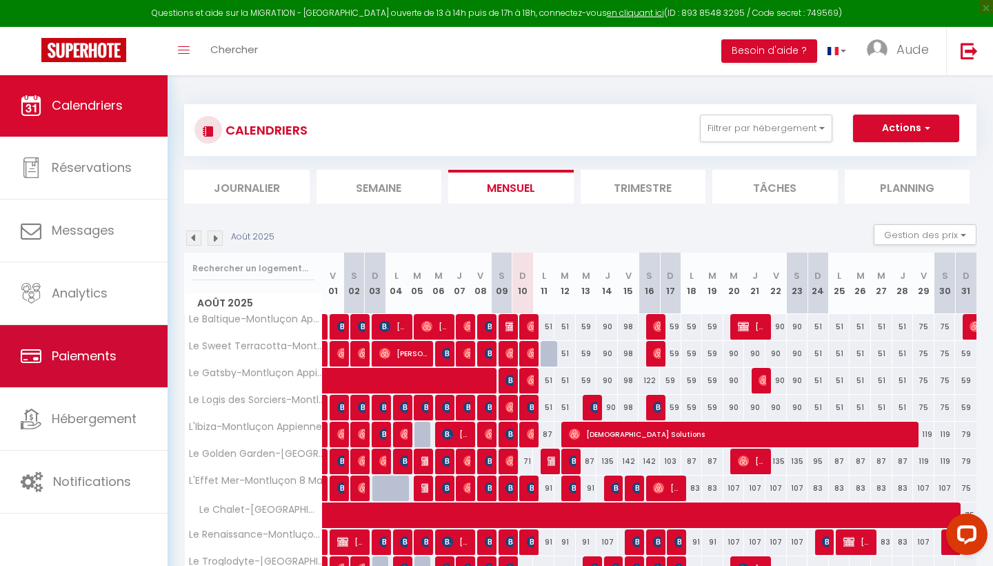
click at [78, 359] on span "Paiements" at bounding box center [84, 355] width 65 height 17
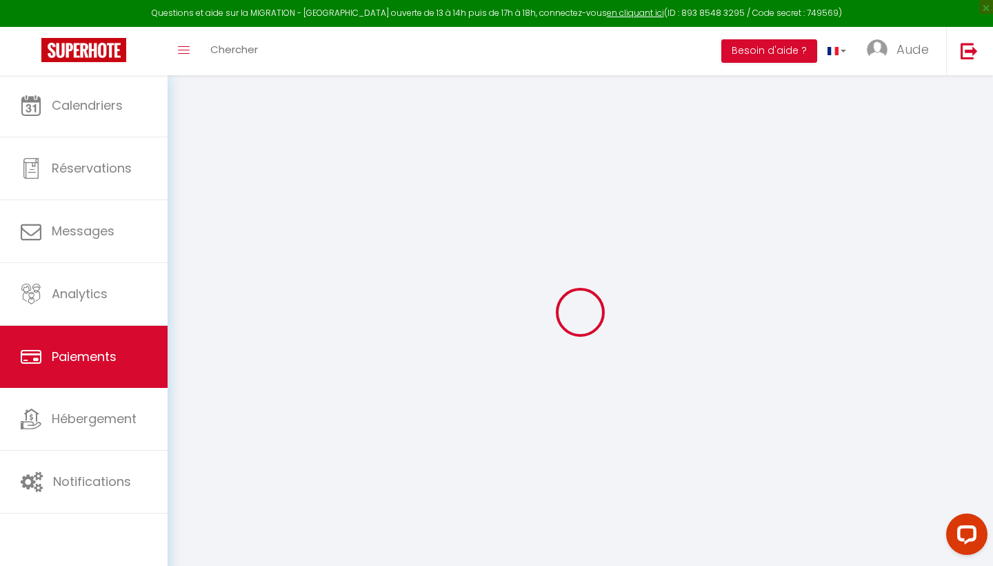
select select "2"
select select "0"
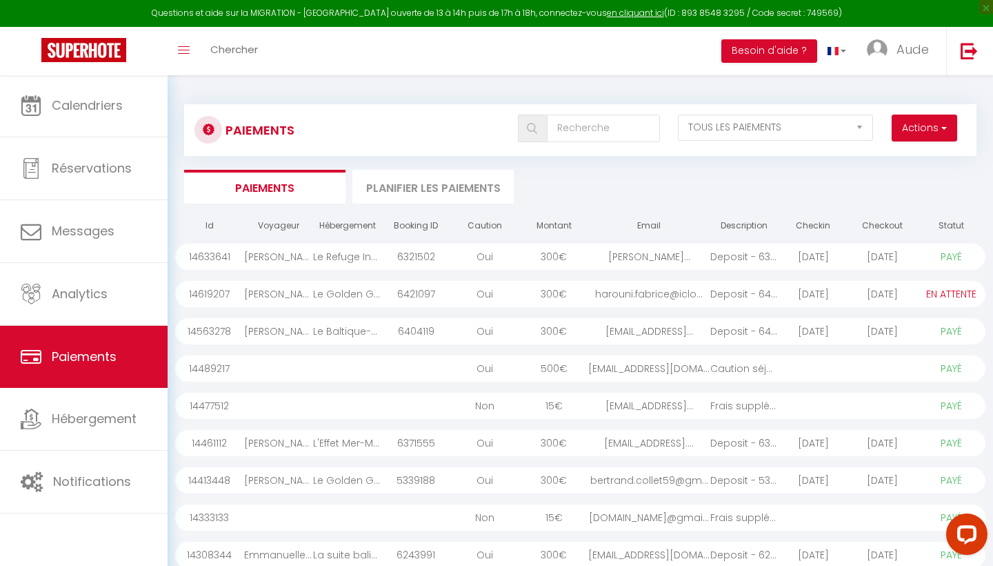
click at [940, 129] on span "button" at bounding box center [943, 128] width 8 height 14
click at [898, 165] on link "Créer nouveau lien paiement" at bounding box center [872, 158] width 170 height 18
select select
select select "other"
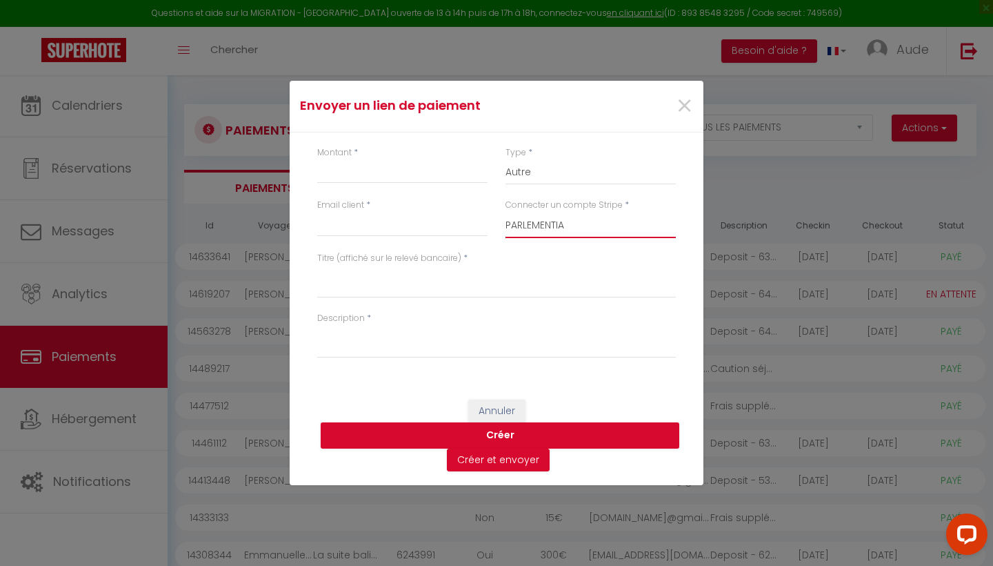
select select "5178"
click at [389, 228] on input "Email client" at bounding box center [402, 224] width 170 height 25
click at [404, 179] on input "Montant" at bounding box center [402, 171] width 170 height 25
type input "15"
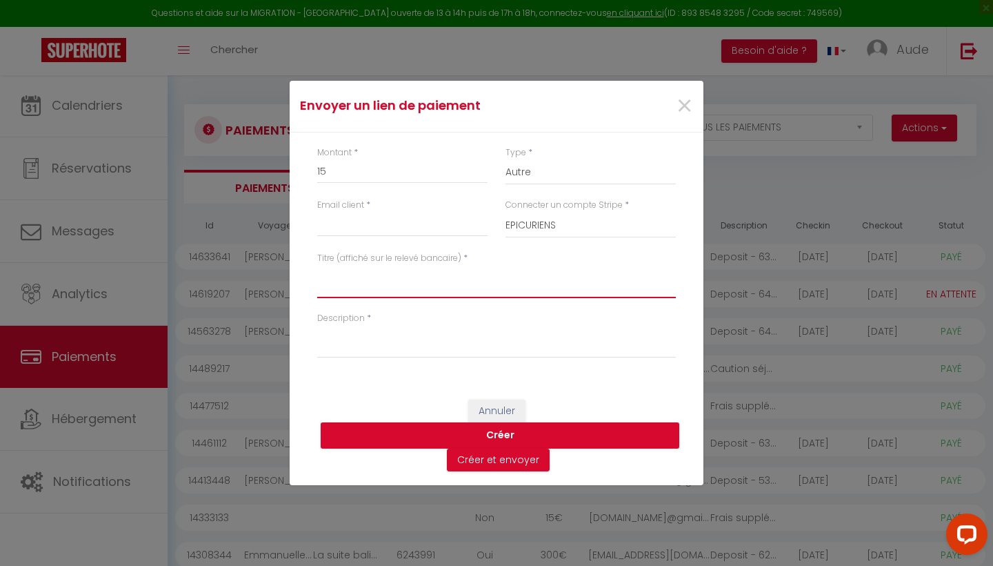
click at [386, 287] on textarea "Titre (affiché sur le relevé bancaire)" at bounding box center [496, 281] width 359 height 33
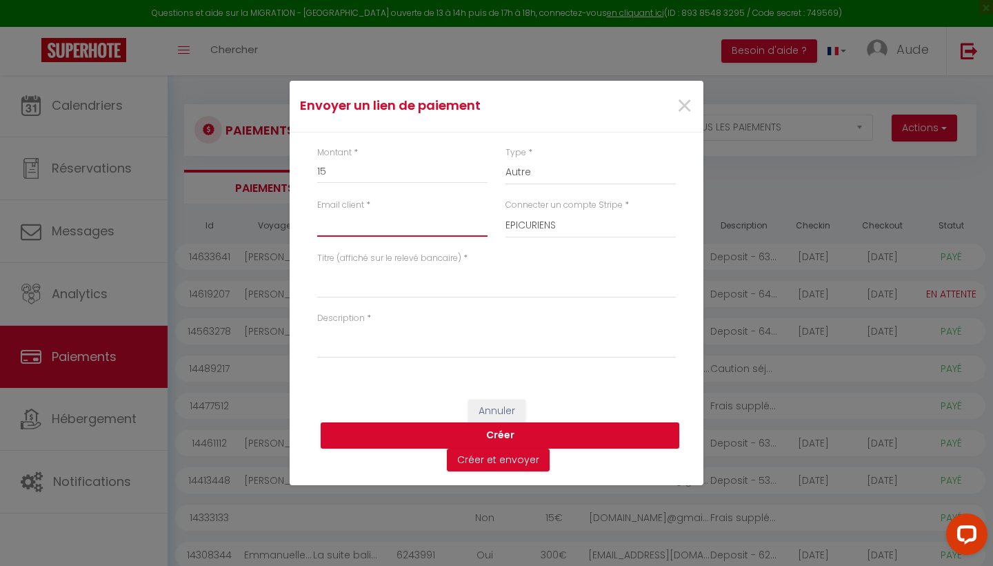
click at [395, 236] on input "Email client" at bounding box center [402, 224] width 170 height 25
click at [392, 226] on input "Email client" at bounding box center [402, 224] width 170 height 25
paste input "[EMAIL_ADDRESS][DOMAIN_NAME]"
type input "[EMAIL_ADDRESS][DOMAIN_NAME]"
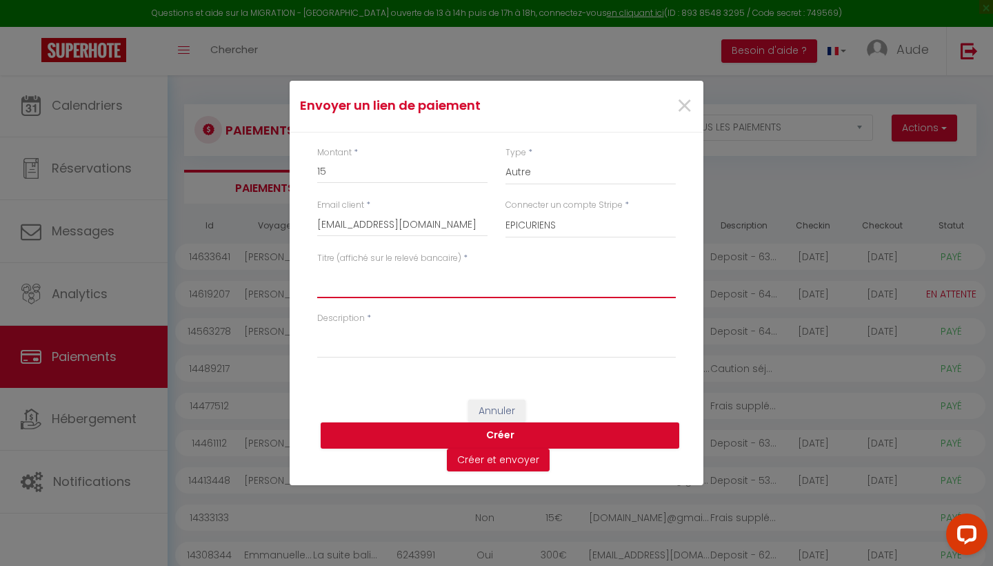
click at [398, 286] on textarea "Titre (affiché sur le relevé bancaire)" at bounding box center [496, 281] width 359 height 33
click at [513, 292] on textarea "Frais supplémentaires animal de compagnie - Bivouac en [GEOGRAPHIC_DATA] - du […" at bounding box center [496, 281] width 359 height 33
type textarea "Frais supplémentaires animal de compagnie - Bivouac en [GEOGRAPHIC_DATA] - du […"
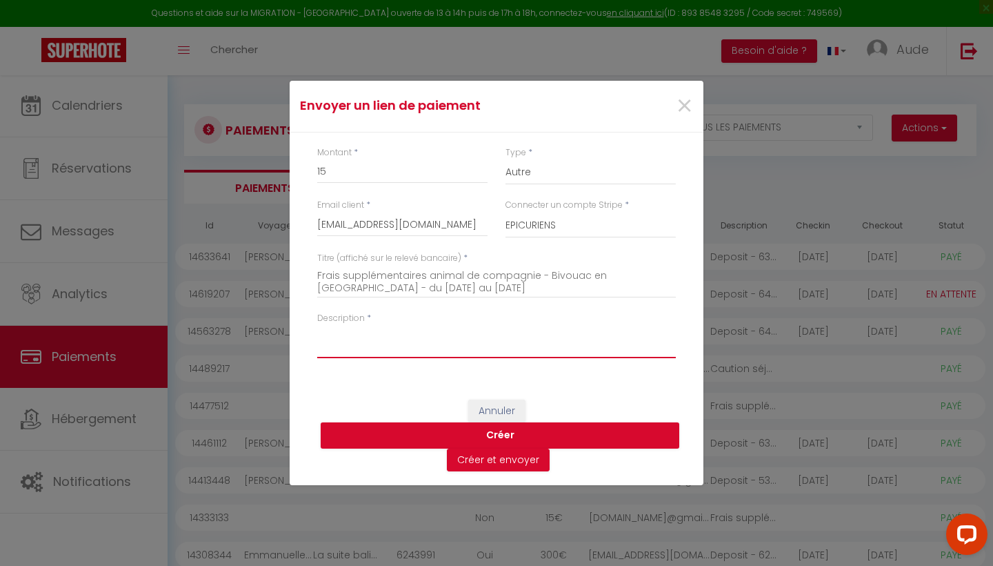
click at [427, 350] on textarea "Description" at bounding box center [496, 341] width 359 height 33
paste textarea "Frais supplémentaires animal de compagnie - Bivouac en [GEOGRAPHIC_DATA] - du […"
type textarea "Frais supplémentaires animal de compagnie - Bivouac en [GEOGRAPHIC_DATA] - du […"
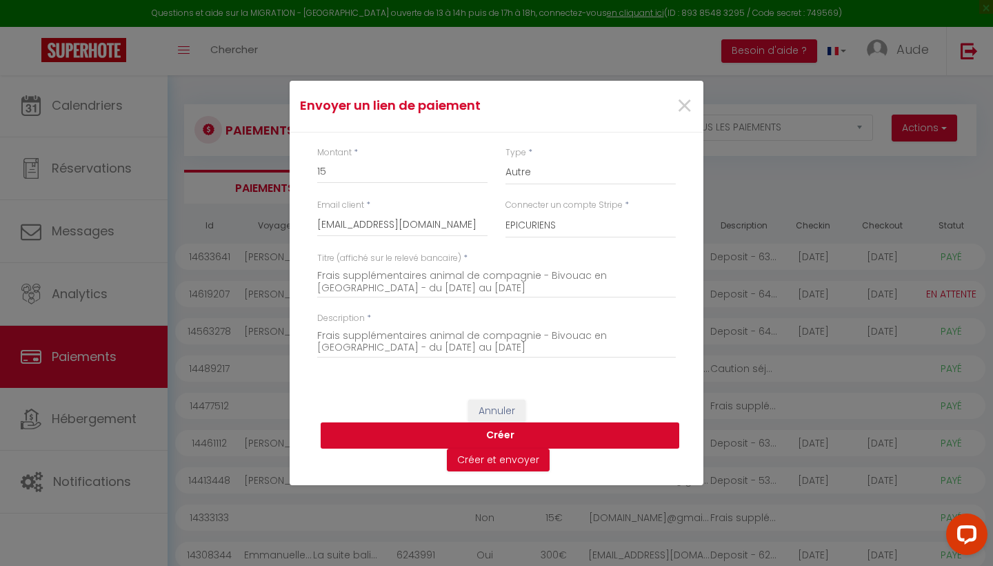
click at [494, 441] on button "Créer" at bounding box center [500, 435] width 359 height 26
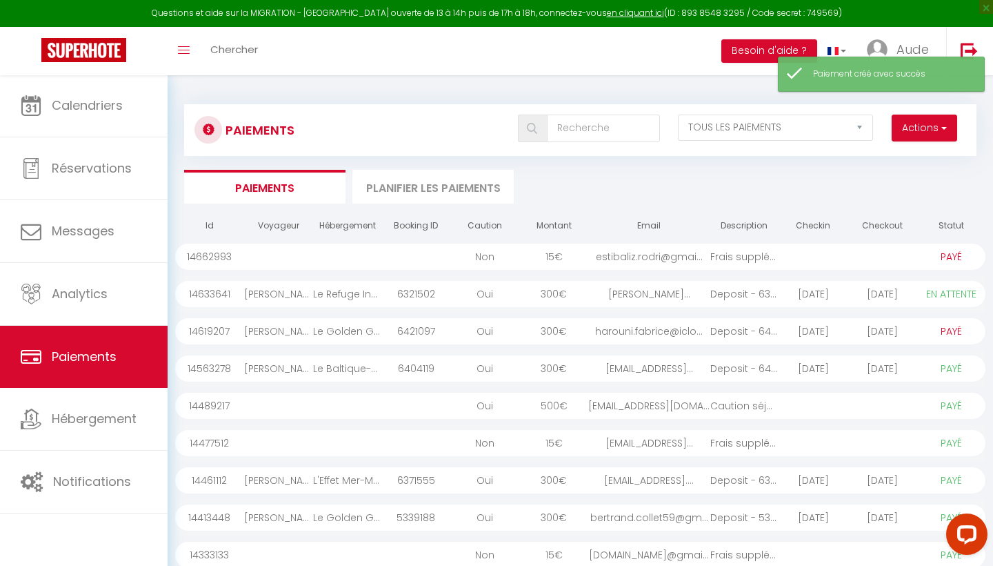
click at [646, 261] on div "estibaliz.rodri@gmai..." at bounding box center [648, 257] width 121 height 26
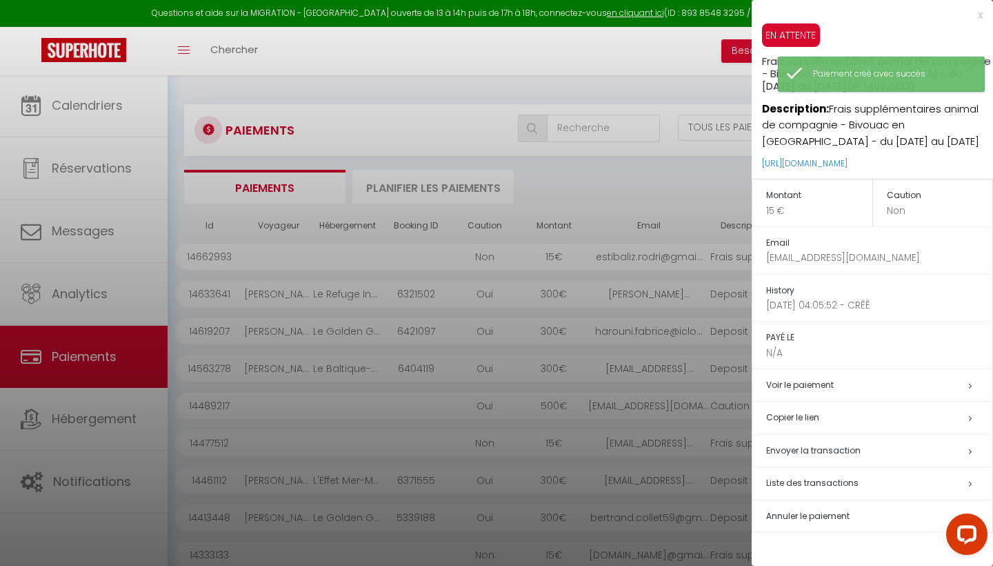
click at [786, 415] on h5 "Copier le lien" at bounding box center [879, 418] width 226 height 16
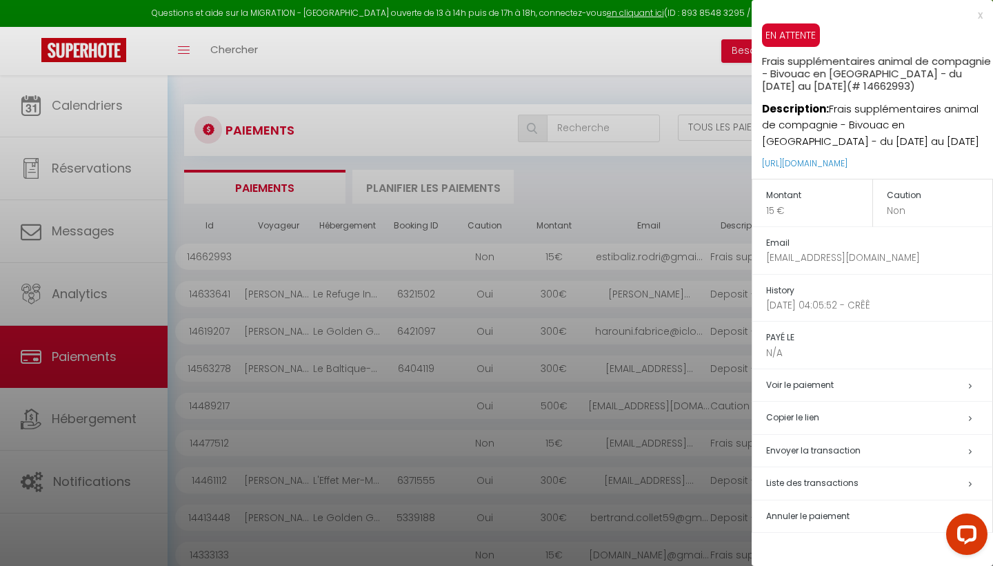
click at [120, 91] on div at bounding box center [496, 283] width 993 height 566
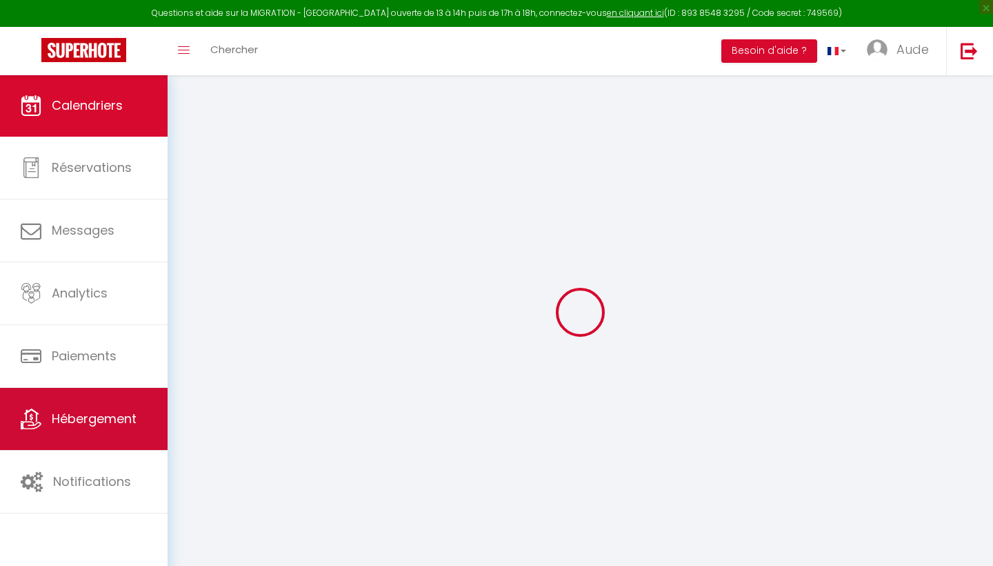
select select
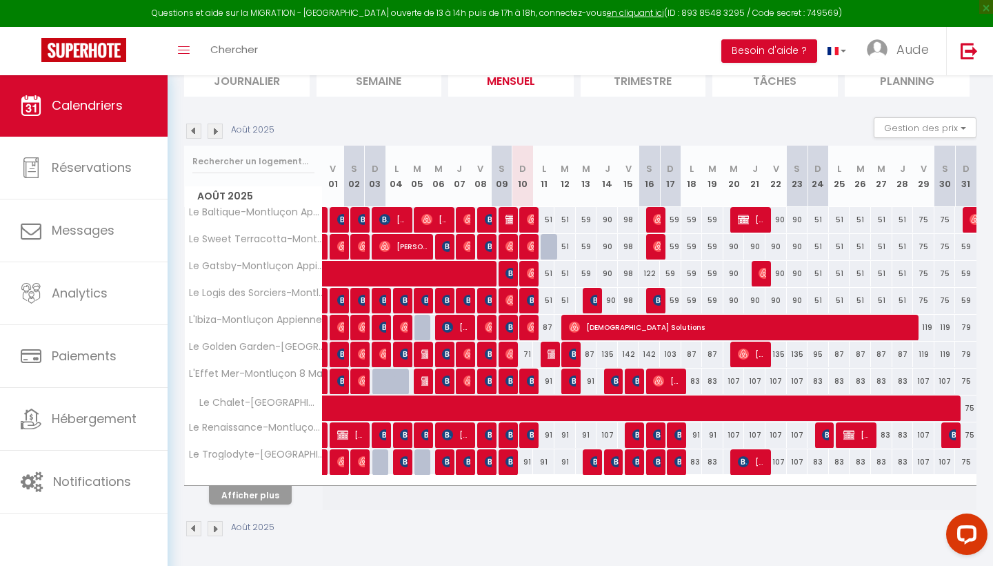
click at [266, 497] on button "Afficher plus" at bounding box center [250, 495] width 83 height 19
select select
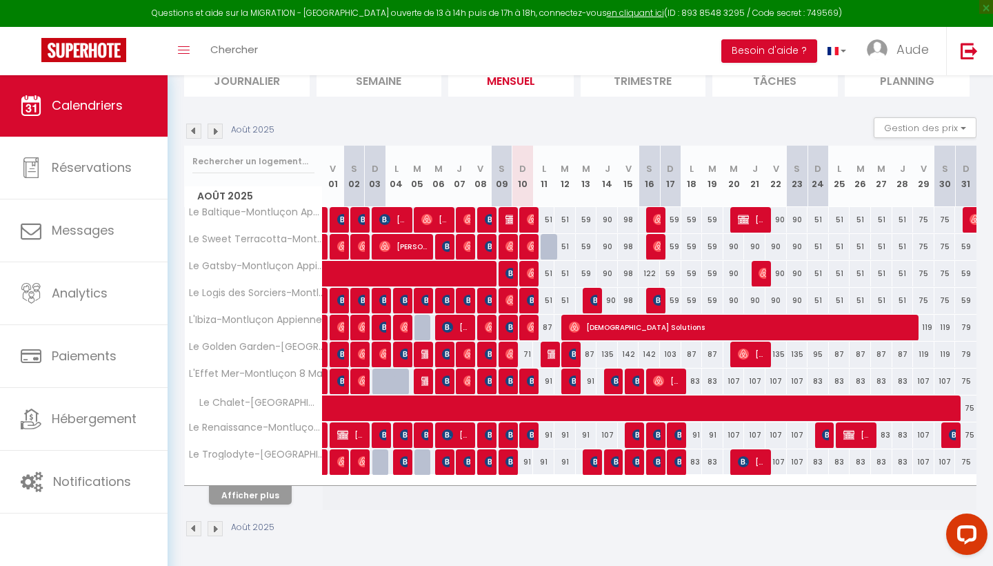
select select
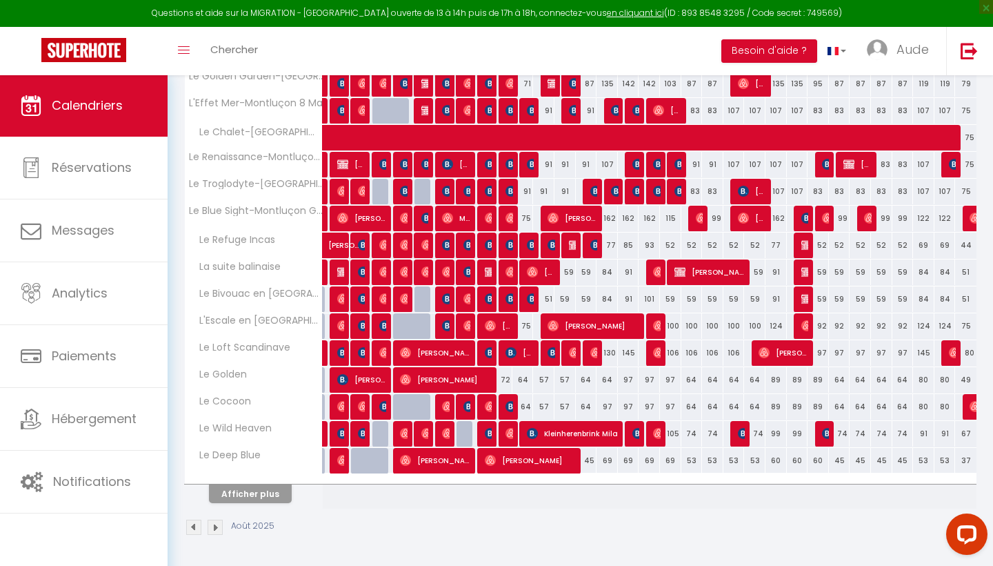
scroll to position [376, 0]
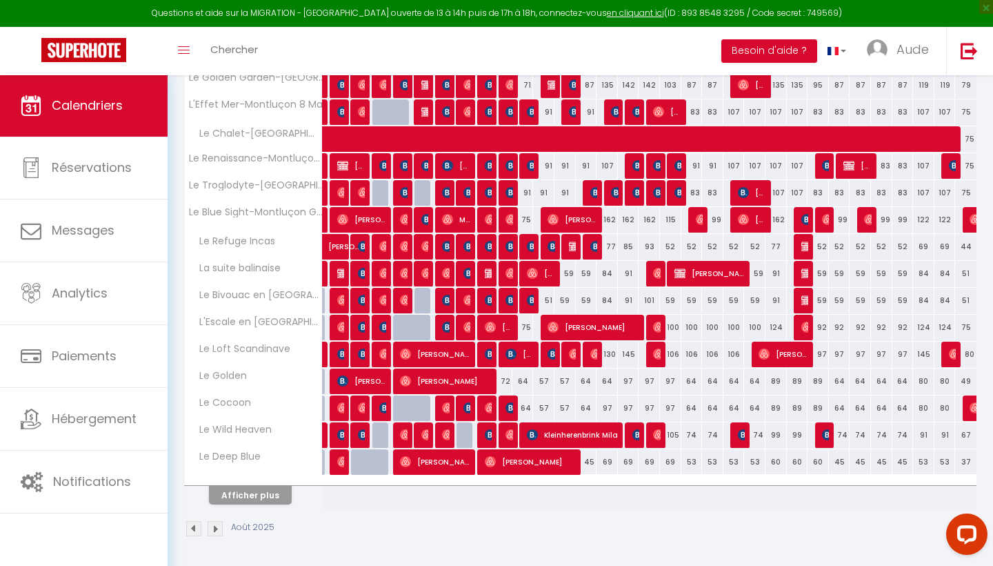
click at [535, 275] on img at bounding box center [532, 273] width 11 height 11
select select "OK"
select select "1"
select select "0"
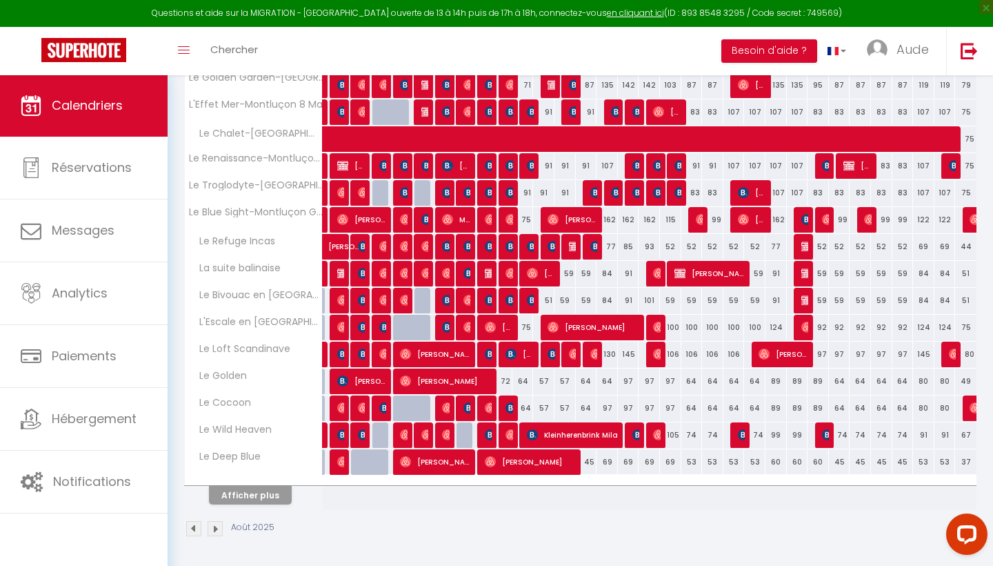
select select "1"
select select
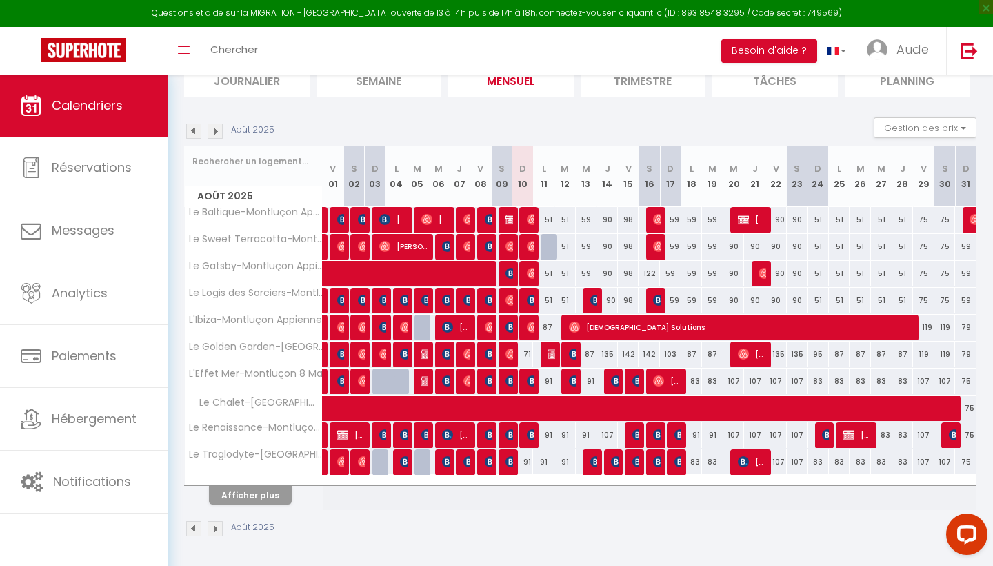
click at [257, 499] on button "Afficher plus" at bounding box center [250, 495] width 83 height 19
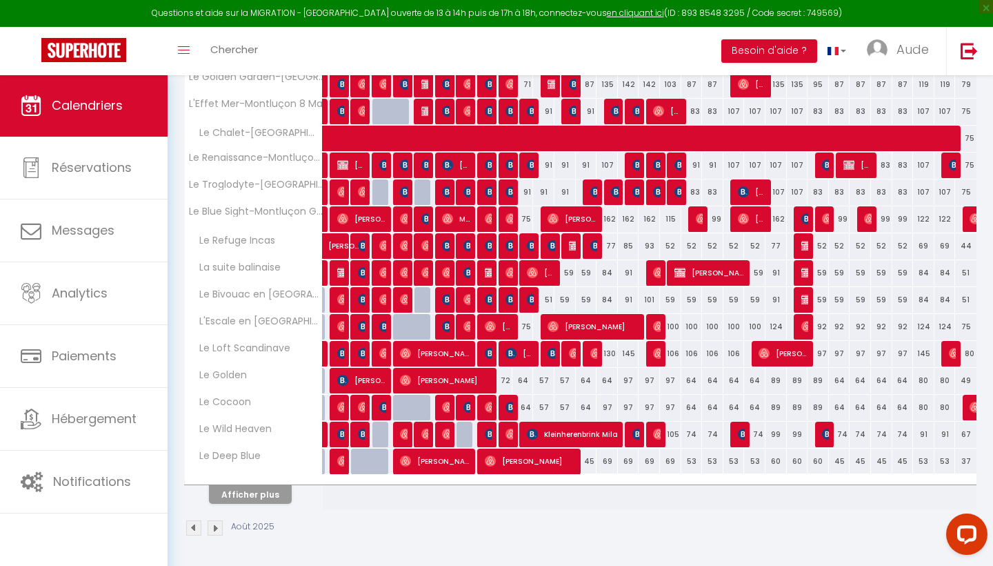
scroll to position [376, 0]
